Goal: Task Accomplishment & Management: Use online tool/utility

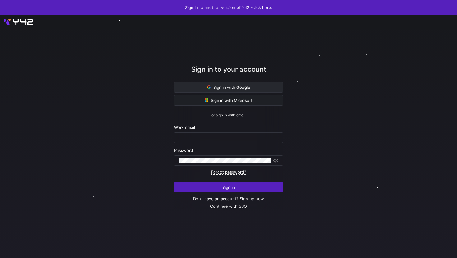
click at [272, 86] on span at bounding box center [228, 87] width 108 height 10
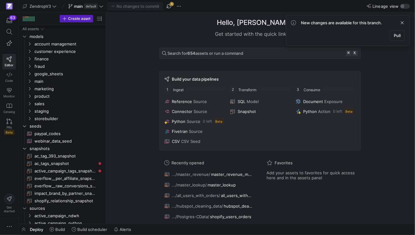
scroll to position [38, 0]
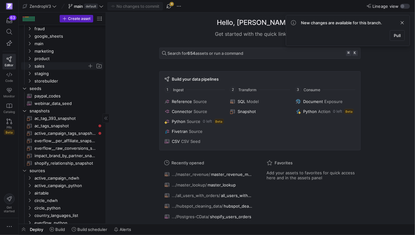
click at [30, 67] on icon "Press SPACE to select this row." at bounding box center [29, 66] width 4 height 4
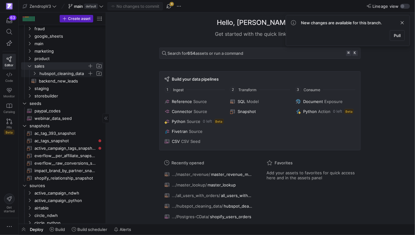
click at [33, 71] on icon "Press SPACE to select this row." at bounding box center [34, 73] width 4 height 4
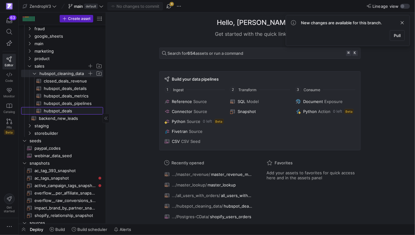
click at [71, 109] on span "hubspot_deals​​​​​​​​​​" at bounding box center [70, 110] width 52 height 7
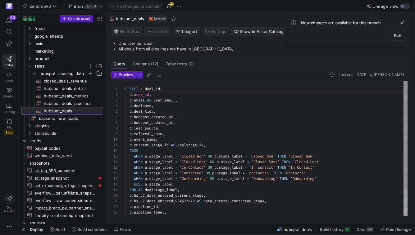
scroll to position [56, 0]
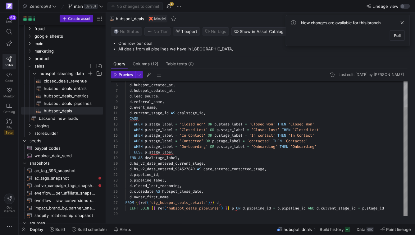
type textarea "d.hs_v2_date_entered_954527849 AS date_entered_contacted_stage, d.pipeline_id, …"
drag, startPoint x: 242, startPoint y: 167, endPoint x: 212, endPoint y: 174, distance: 30.8
click at [242, 167] on span "date_entered_contacted_stage" at bounding box center [234, 168] width 61 height 5
click at [168, 168] on div "d . deal_tier , d . hubspot_created_at , d . hubspot_updated_at , d . lead_sour…" at bounding box center [266, 132] width 283 height 167
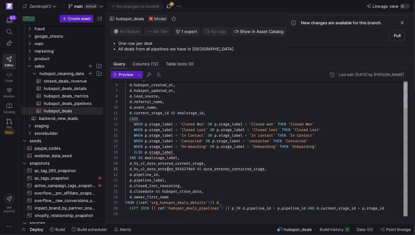
scroll to position [0, 71]
click at [402, 22] on span at bounding box center [402, 22] width 7 height 7
click at [231, 167] on div "d . deal_tier , d . hubspot_created_at , d . hubspot_updated_at , d . lead_sour…" at bounding box center [266, 132] width 283 height 167
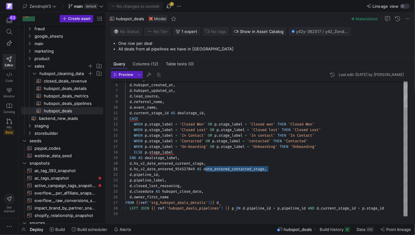
scroll to position [0, 47]
click at [173, 168] on div "d . deal_tier , d . hubspot_created_at , d . hubspot_updated_at , d . lead_sour…" at bounding box center [266, 132] width 283 height 167
click at [184, 169] on div "d . deal_tier , d . hubspot_created_at , d . hubspot_updated_at , d . lead_sour…" at bounding box center [266, 132] width 283 height 167
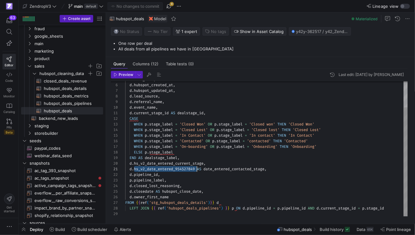
scroll to position [0, 71]
